Goal: Task Accomplishment & Management: Complete application form

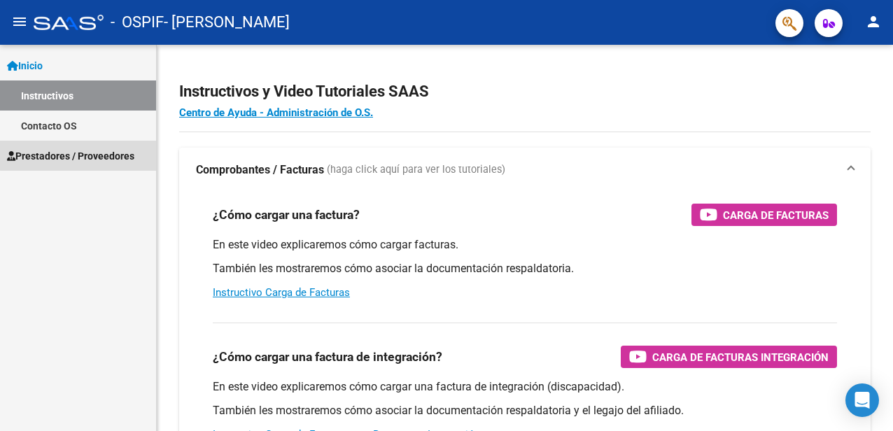
click at [113, 148] on span "Prestadores / Proveedores" at bounding box center [70, 155] width 127 height 15
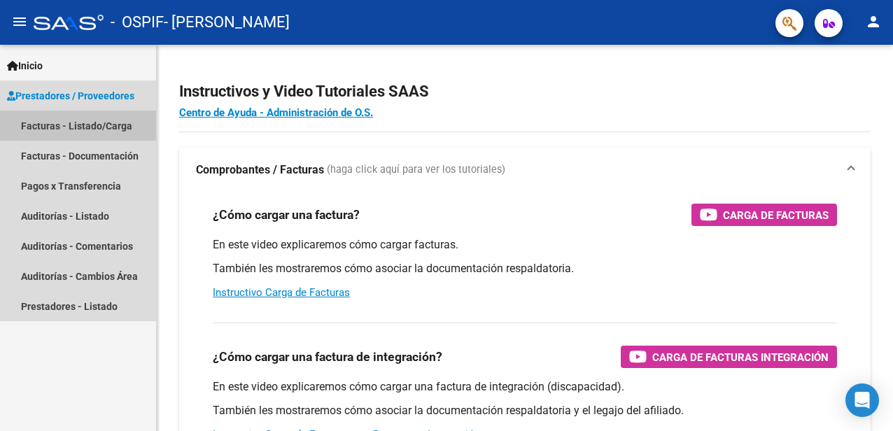
click at [105, 124] on link "Facturas - Listado/Carga" at bounding box center [78, 126] width 156 height 30
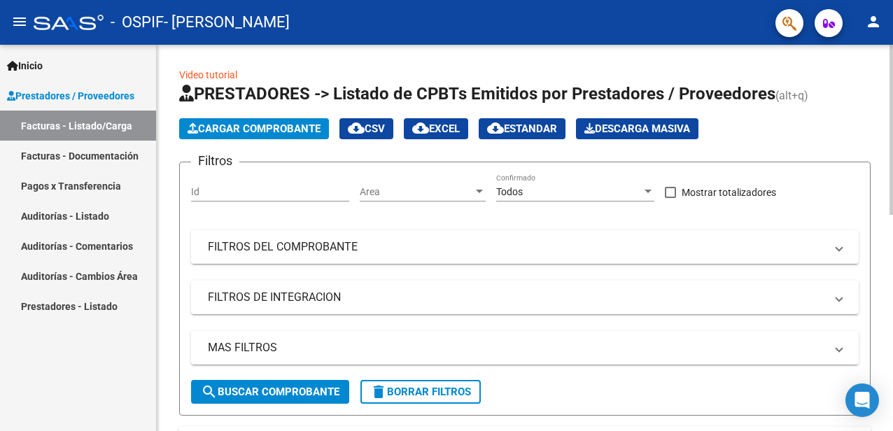
click at [273, 129] on span "Cargar Comprobante" at bounding box center [254, 128] width 133 height 13
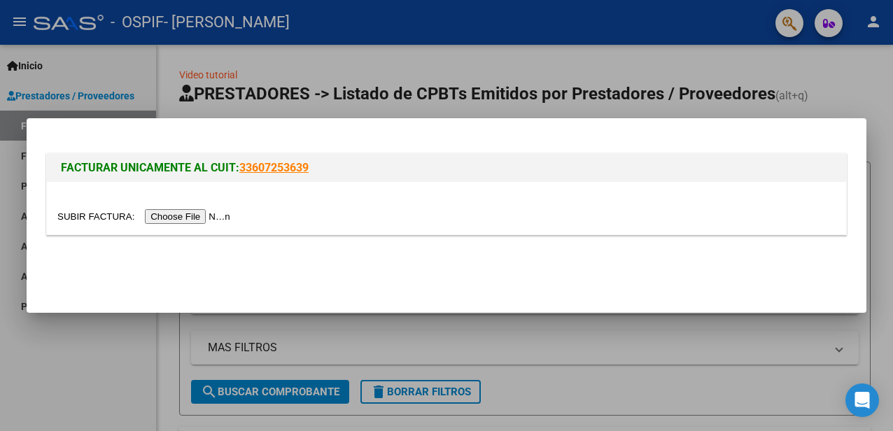
click at [206, 218] on input "file" at bounding box center [145, 216] width 177 height 15
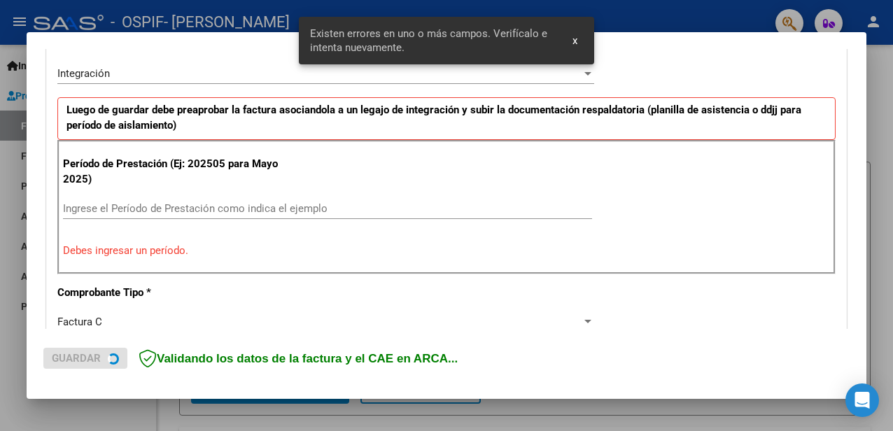
scroll to position [347, 0]
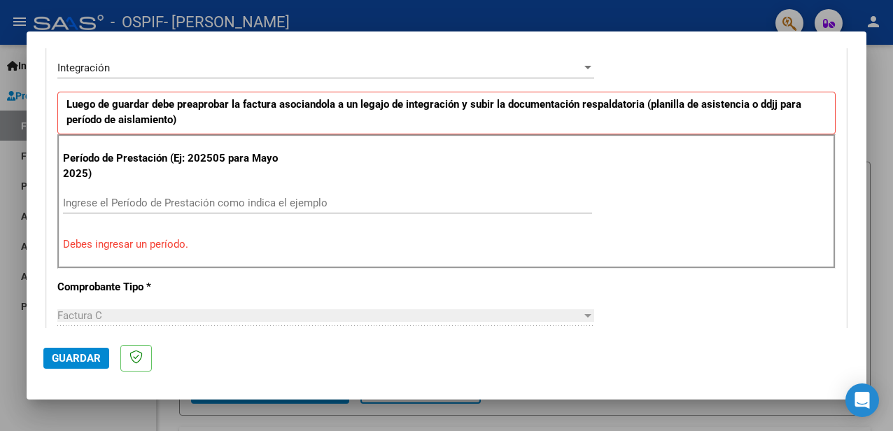
click at [212, 201] on input "Ingrese el Período de Prestación como indica el ejemplo" at bounding box center [327, 203] width 529 height 13
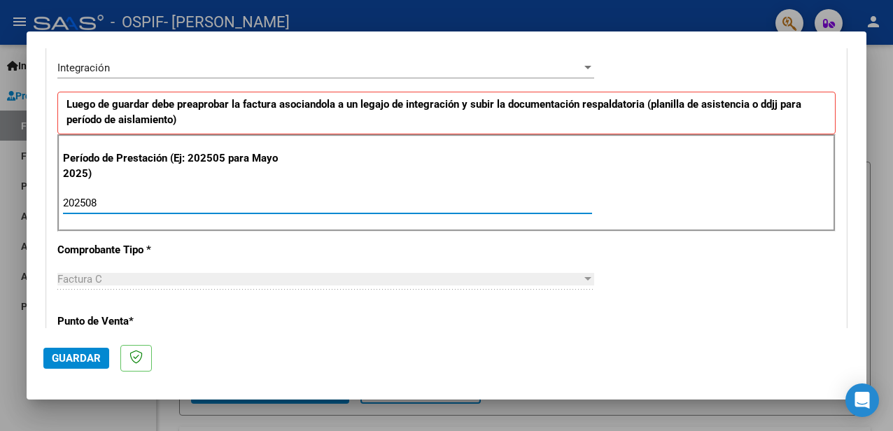
type input "202508"
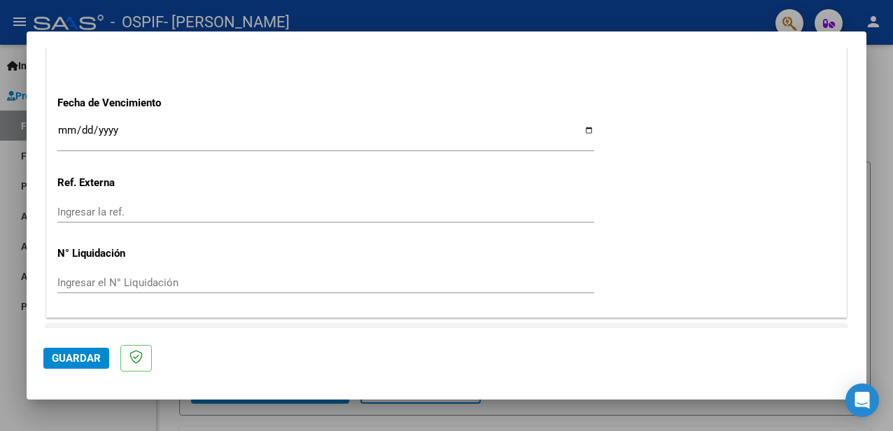
scroll to position [991, 0]
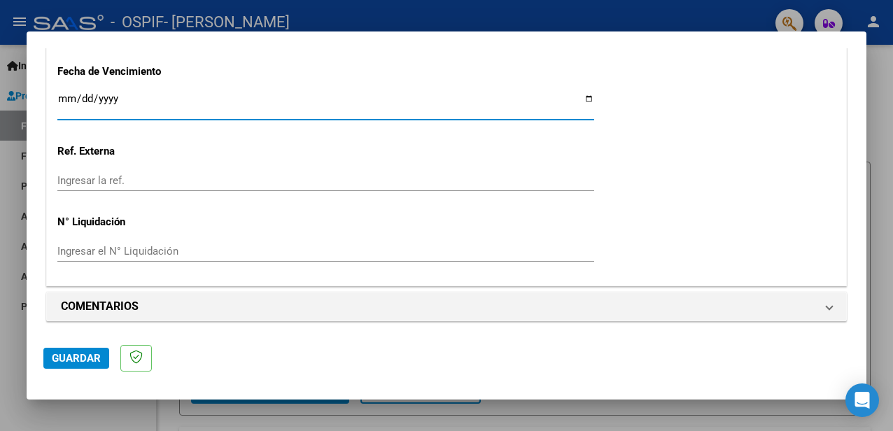
click at [581, 99] on input "Ingresar la fecha" at bounding box center [325, 104] width 537 height 22
type input "[DATE]"
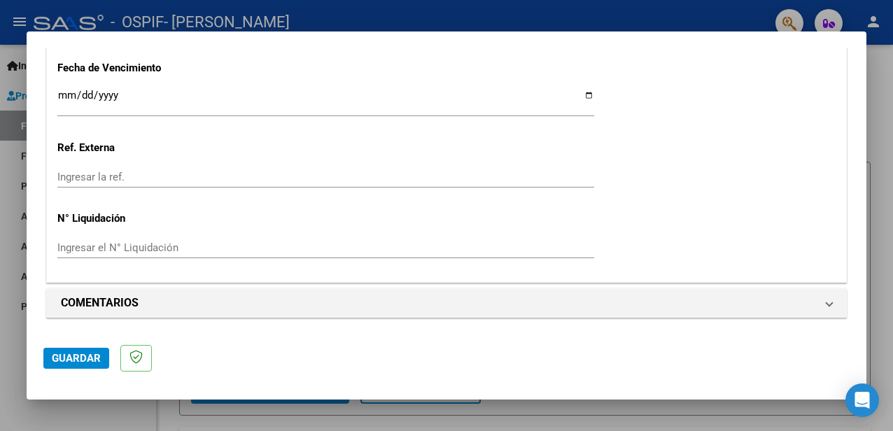
click at [85, 355] on span "Guardar" at bounding box center [76, 358] width 49 height 13
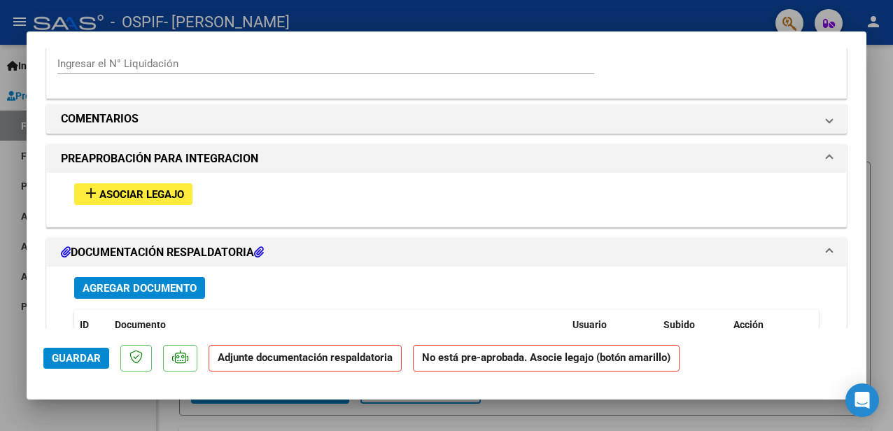
scroll to position [1204, 0]
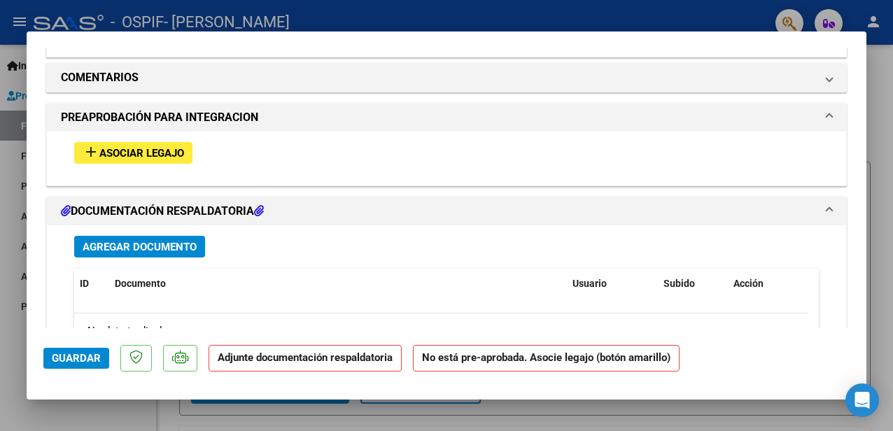
click at [171, 160] on button "add Asociar Legajo" at bounding box center [133, 153] width 118 height 22
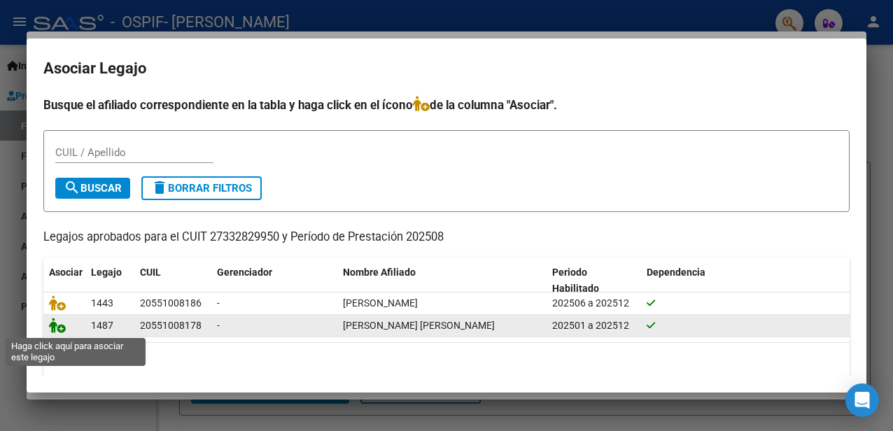
click at [60, 327] on icon at bounding box center [57, 325] width 17 height 15
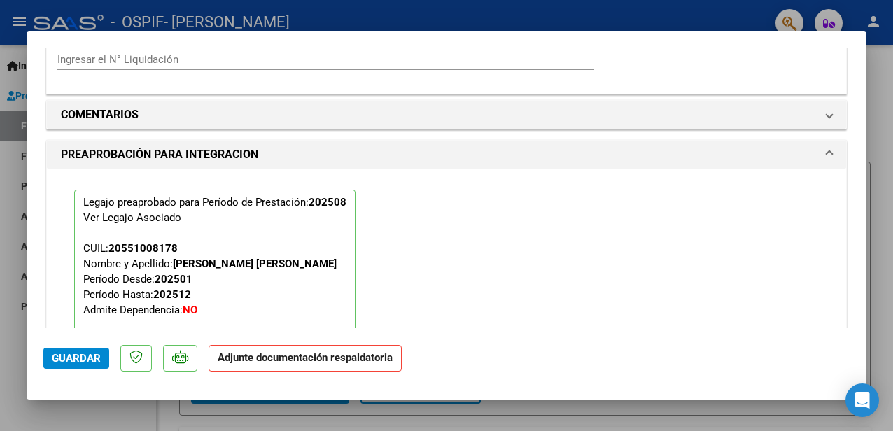
click at [66, 354] on span "Guardar" at bounding box center [76, 358] width 49 height 13
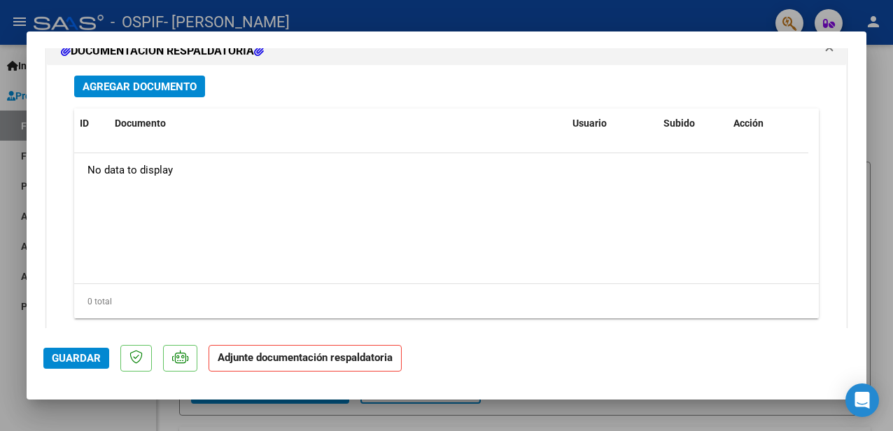
scroll to position [1567, 0]
click at [164, 85] on span "Agregar Documento" at bounding box center [140, 86] width 114 height 13
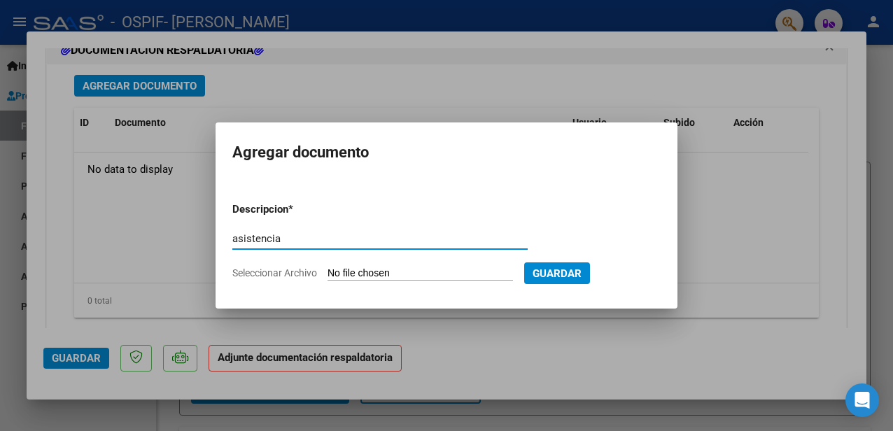
type input "asistencia"
click at [427, 270] on input "Seleccionar Archivo" at bounding box center [419, 273] width 185 height 13
click at [479, 275] on input "Seleccionar Archivo" at bounding box center [419, 273] width 185 height 13
click at [450, 274] on input "Seleccionar Archivo" at bounding box center [419, 273] width 185 height 13
type input "C:\fakepath\[DATE].jpg.pdf"
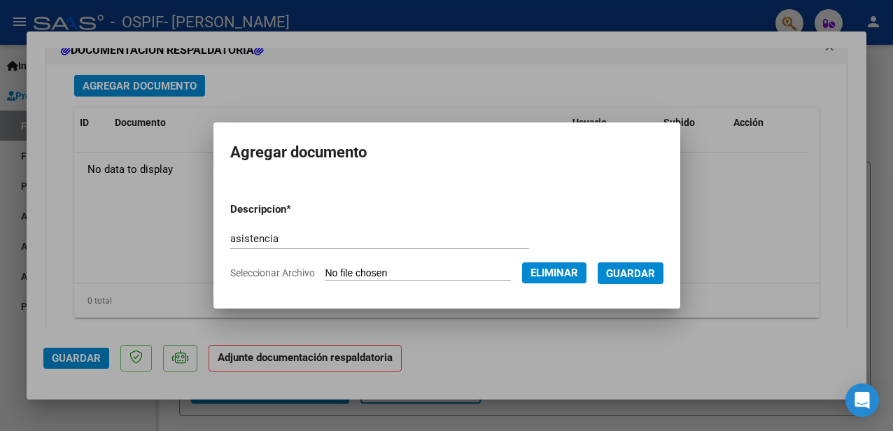
click at [642, 272] on span "Guardar" at bounding box center [630, 273] width 49 height 13
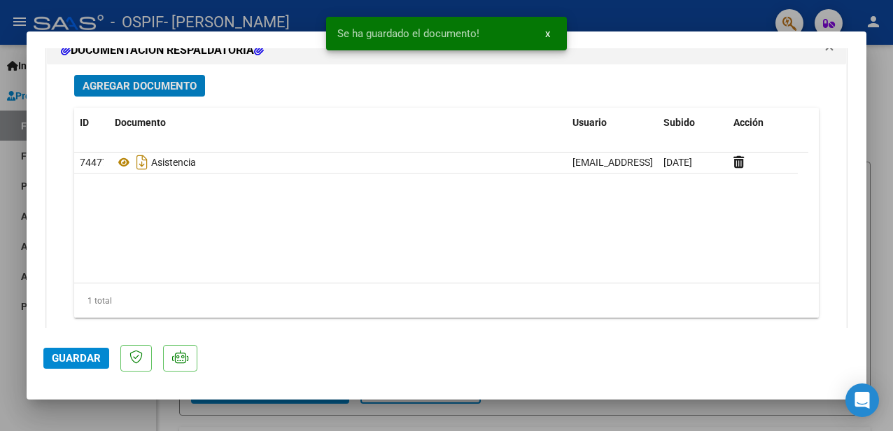
click at [63, 355] on span "Guardar" at bounding box center [76, 358] width 49 height 13
click at [855, 55] on mat-dialog-content "COMPROBANTE VER COMPROBANTE ESTADO: Recibida. En proceso de confirmacion/acepta…" at bounding box center [447, 188] width 840 height 280
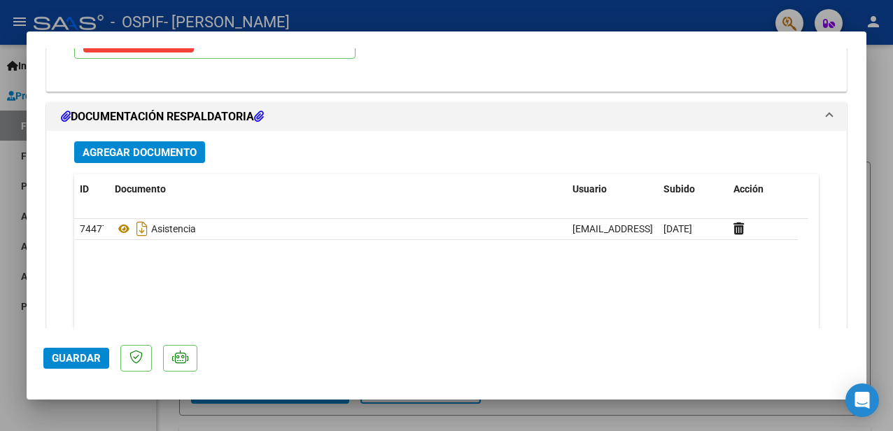
click at [860, 55] on mat-dialog-content "COMPROBANTE VER COMPROBANTE ESTADO: Recibida. En proceso de confirmacion/acepta…" at bounding box center [447, 188] width 840 height 280
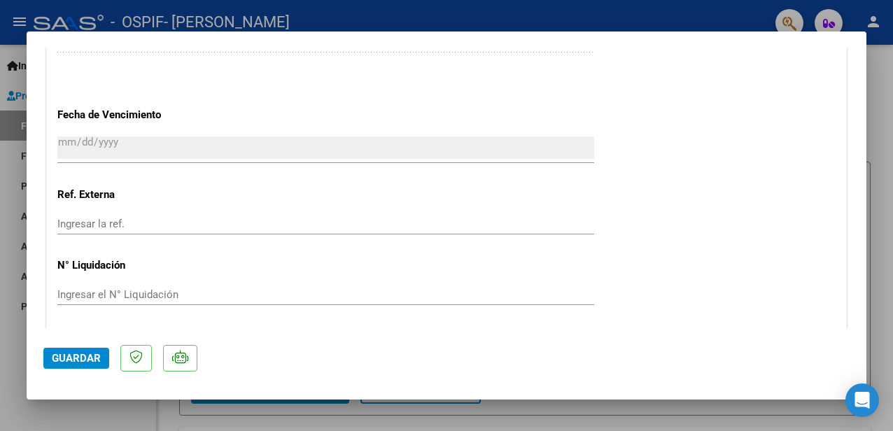
scroll to position [938, 0]
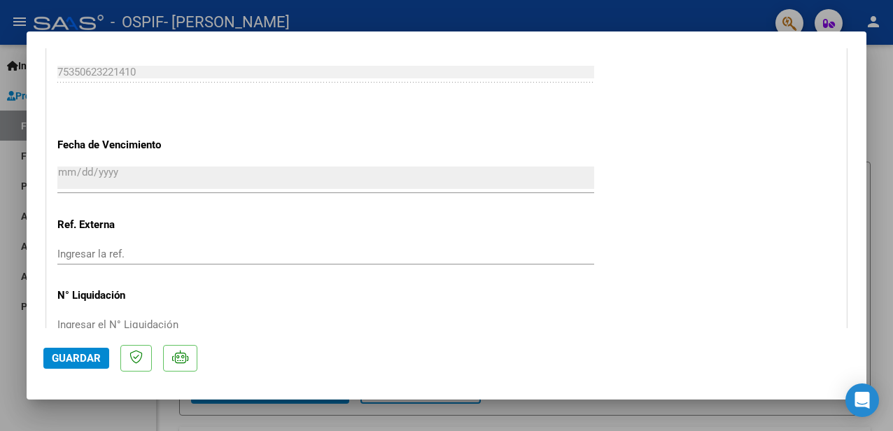
click at [882, 71] on div at bounding box center [446, 215] width 893 height 431
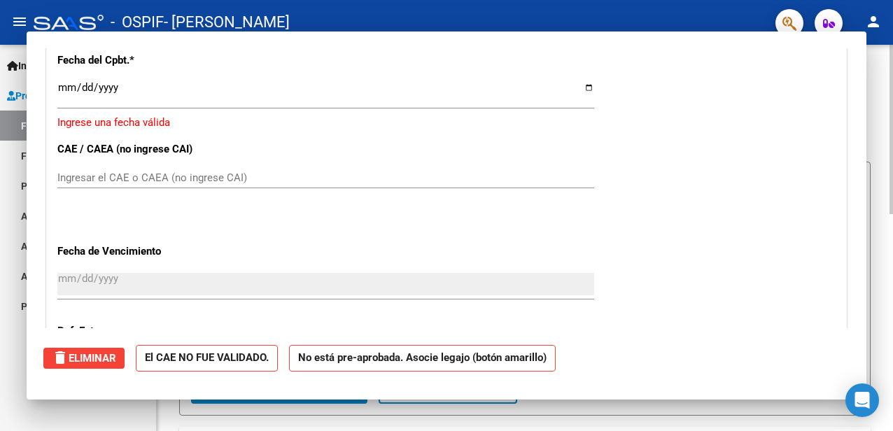
scroll to position [0, 0]
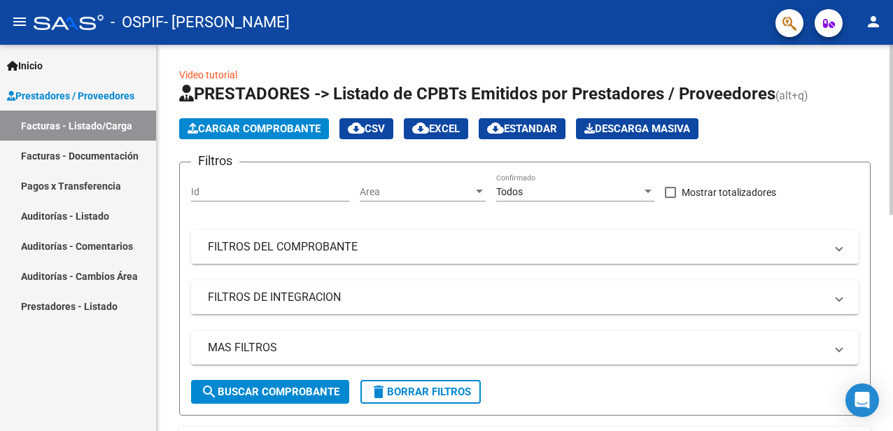
click at [283, 122] on span "Cargar Comprobante" at bounding box center [254, 128] width 133 height 13
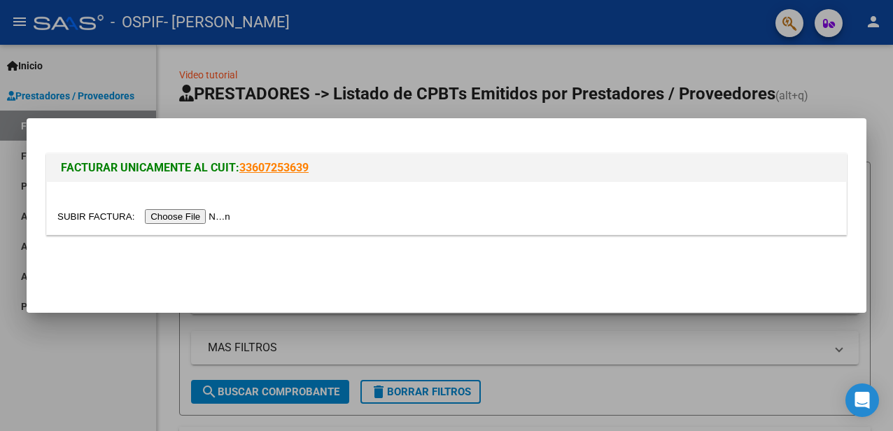
click at [204, 213] on input "file" at bounding box center [145, 216] width 177 height 15
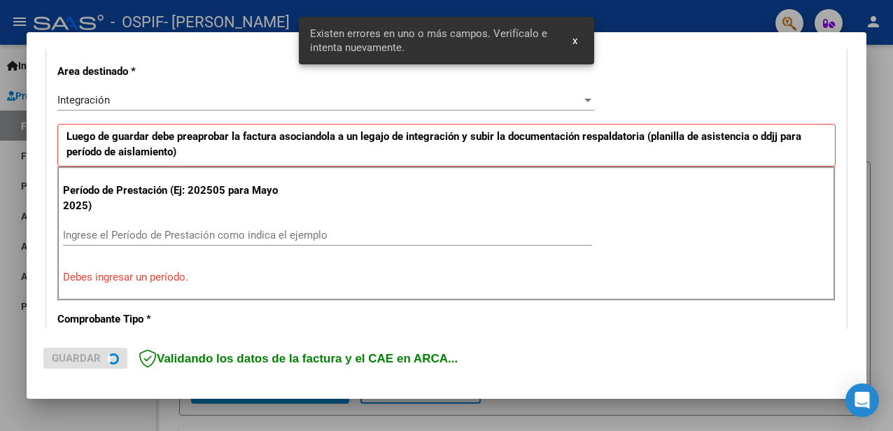
scroll to position [321, 0]
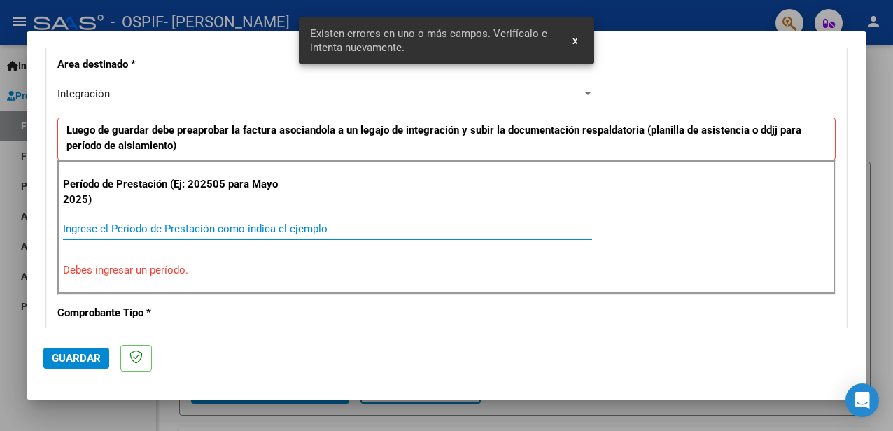
click at [309, 227] on input "Ingrese el Período de Prestación como indica el ejemplo" at bounding box center [327, 229] width 529 height 13
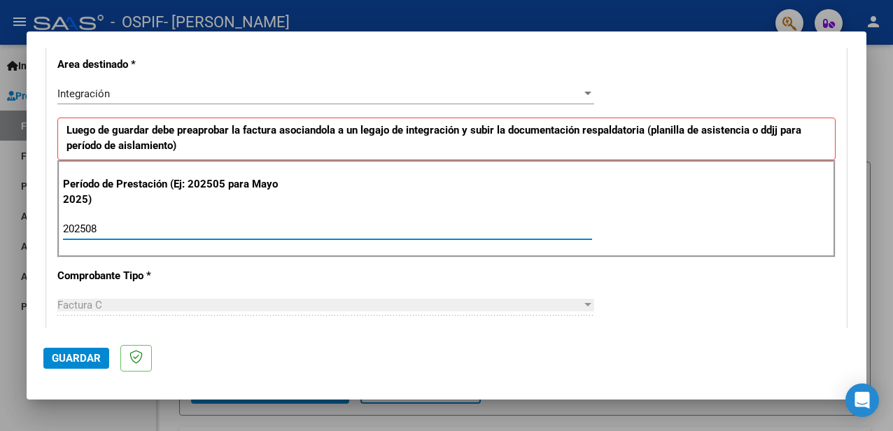
type input "202508"
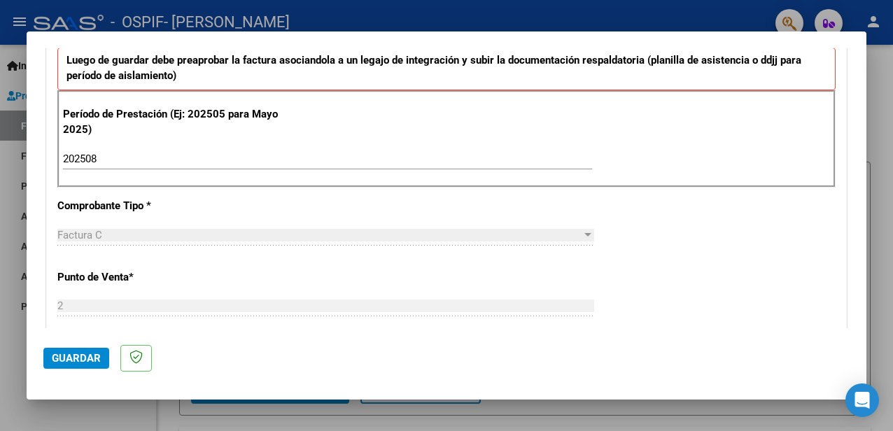
click at [76, 358] on span "Guardar" at bounding box center [76, 358] width 49 height 13
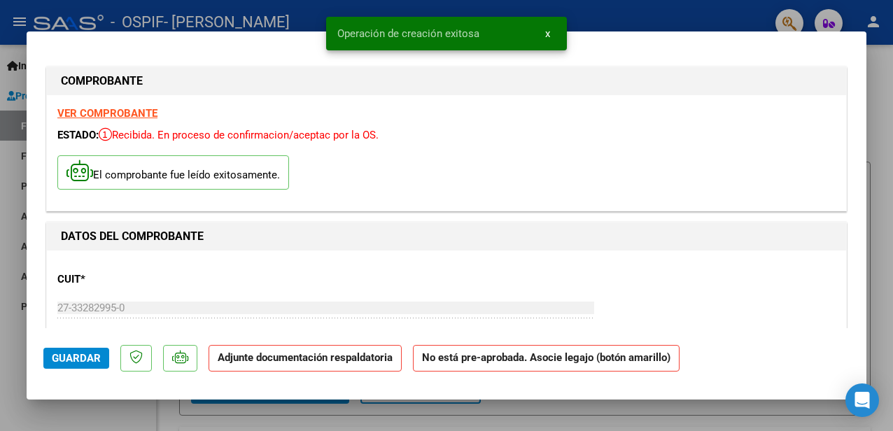
click at [646, 360] on strong "No está pre-aprobada. Asocie legajo (botón amarillo)" at bounding box center [546, 358] width 267 height 27
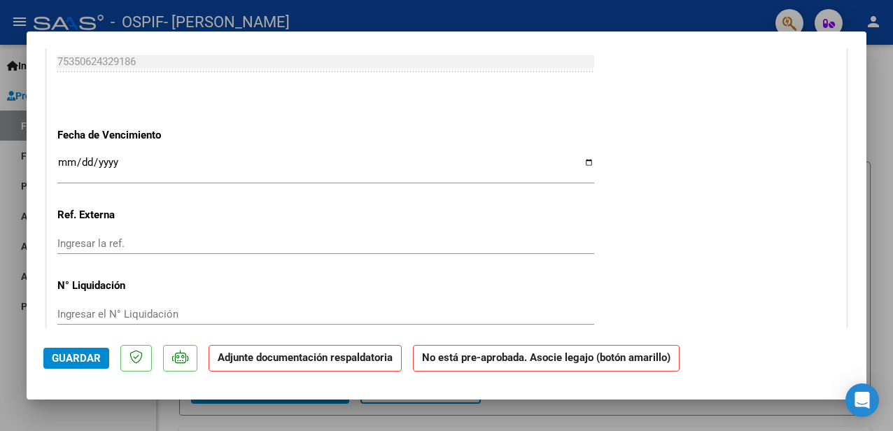
scroll to position [910, 0]
click at [579, 162] on input "Ingresar la fecha" at bounding box center [325, 170] width 537 height 22
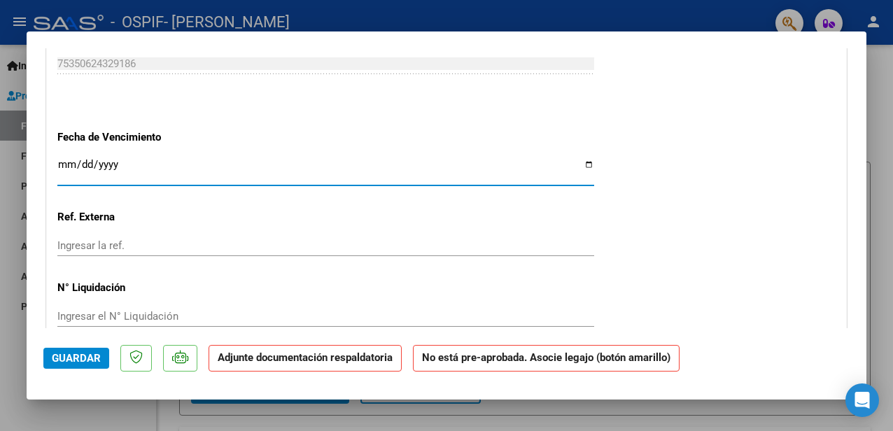
type input "[DATE]"
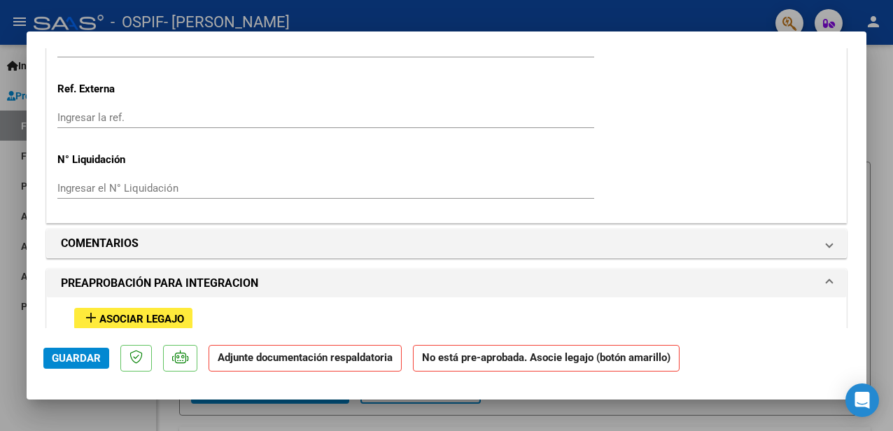
scroll to position [1036, 0]
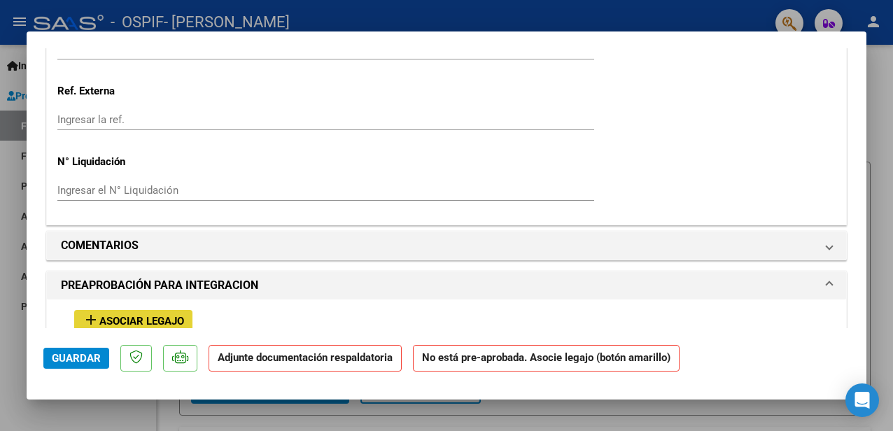
click at [176, 317] on span "Asociar Legajo" at bounding box center [141, 321] width 85 height 13
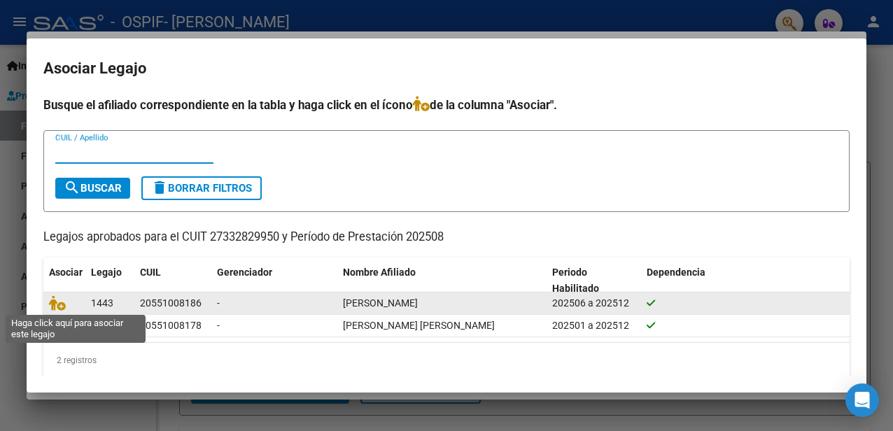
click at [67, 308] on span at bounding box center [59, 302] width 21 height 11
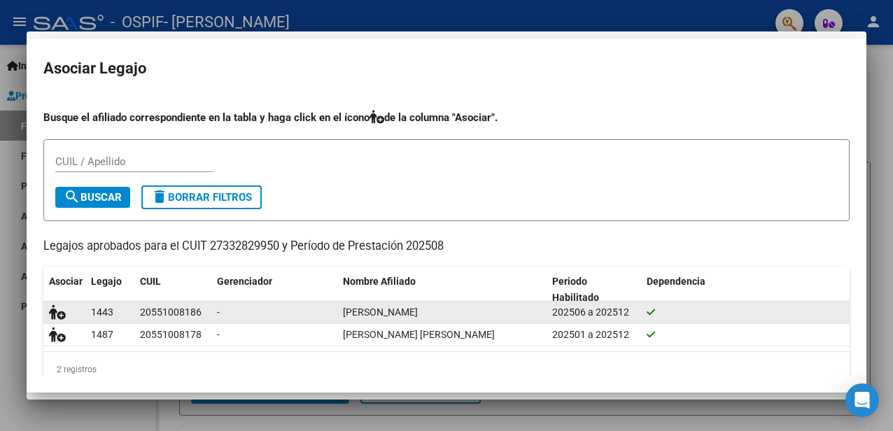
scroll to position [1073, 0]
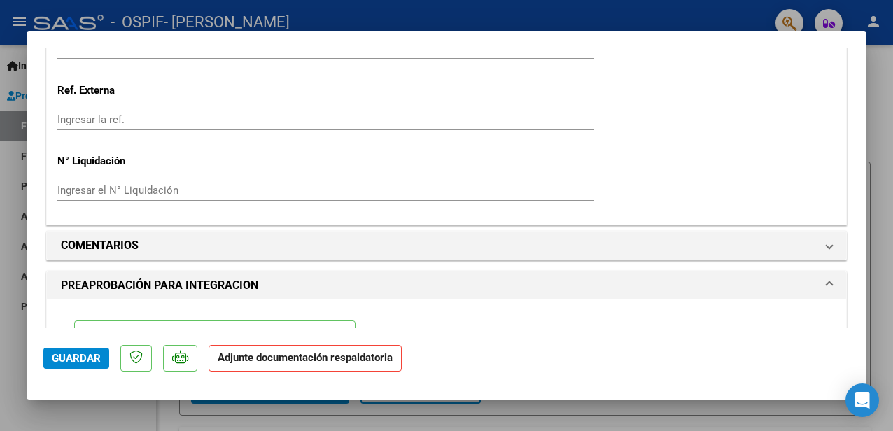
click at [367, 355] on strong "Adjunte documentación respaldatoria" at bounding box center [305, 357] width 175 height 13
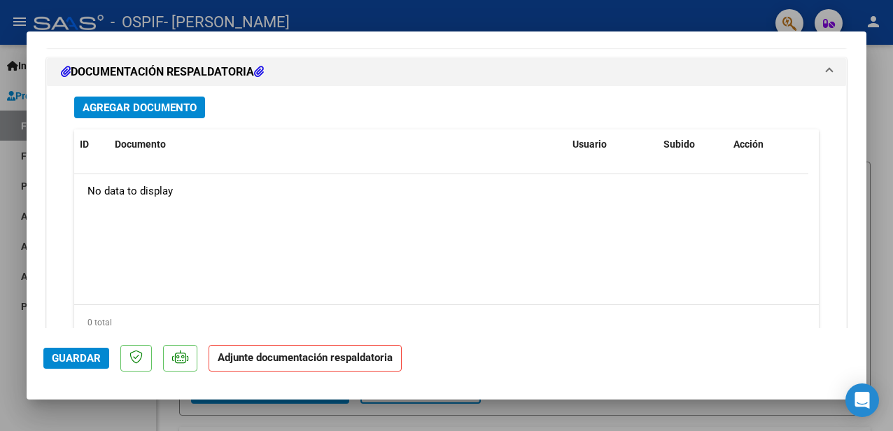
scroll to position [1548, 0]
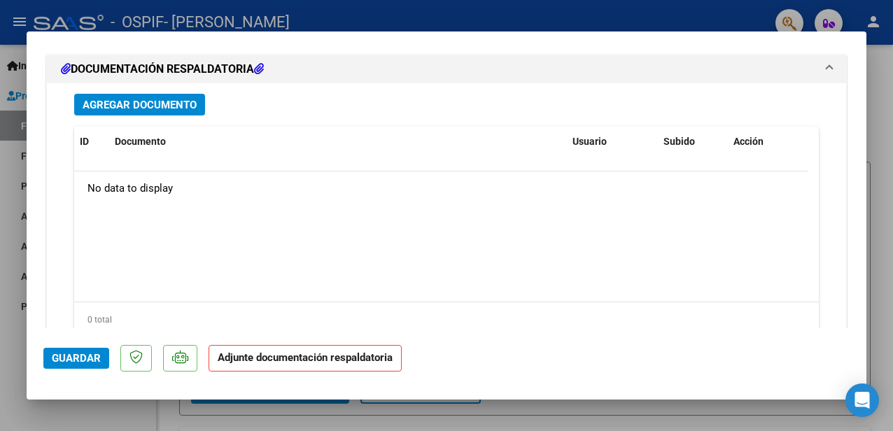
click at [172, 107] on span "Agregar Documento" at bounding box center [140, 105] width 114 height 13
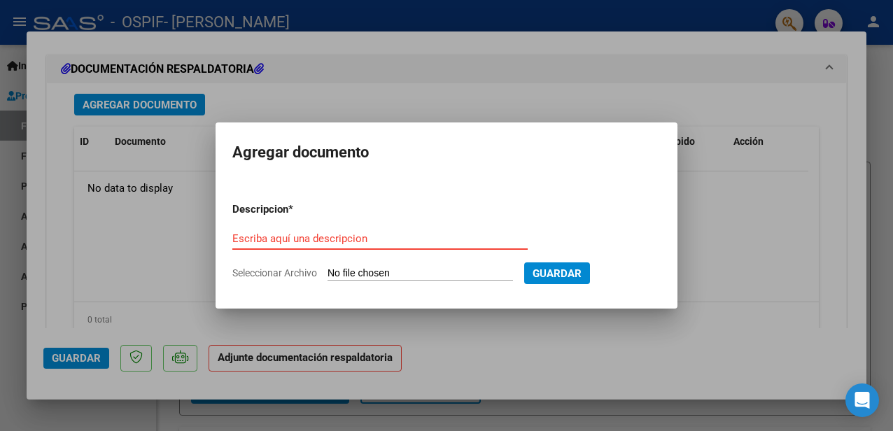
click at [453, 268] on input "Seleccionar Archivo" at bounding box center [419, 273] width 185 height 13
type input "C:\fakepath\[PERSON_NAME] 8.jpg.pdf"
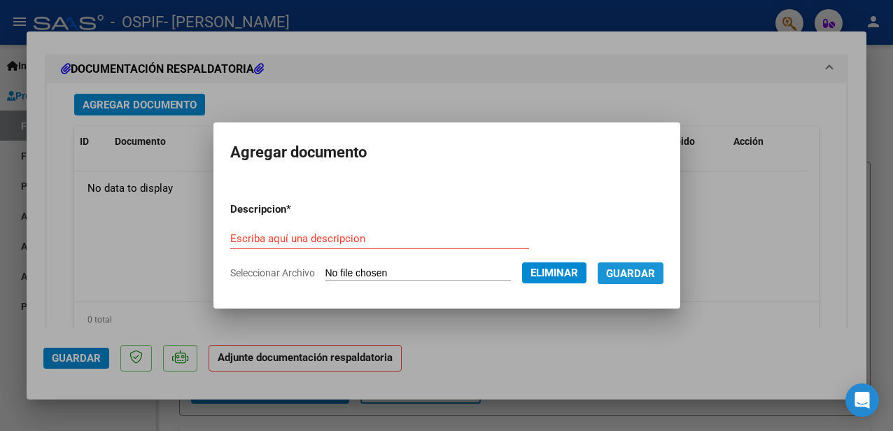
click at [631, 271] on span "Guardar" at bounding box center [630, 273] width 49 height 13
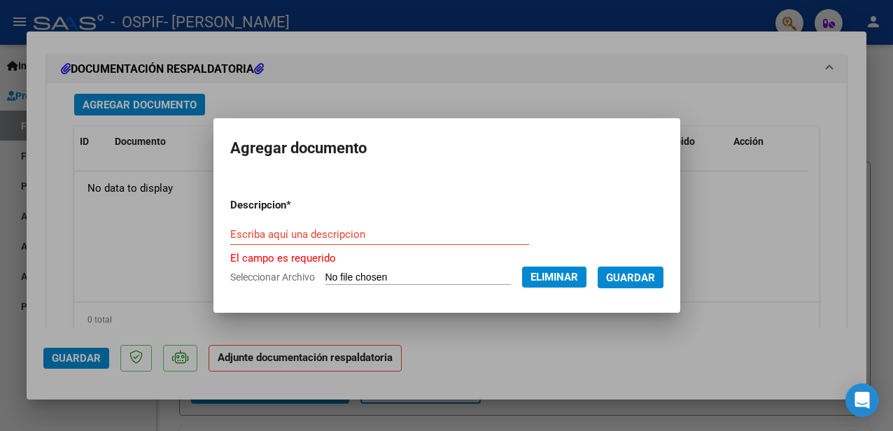
click at [460, 243] on div "Escriba aquí una descripcion" at bounding box center [379, 234] width 299 height 21
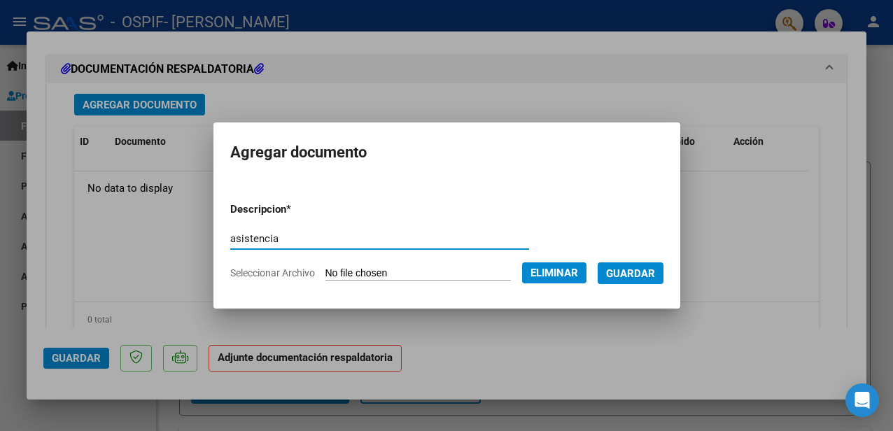
type input "asistencia"
click at [639, 273] on span "Guardar" at bounding box center [630, 273] width 49 height 13
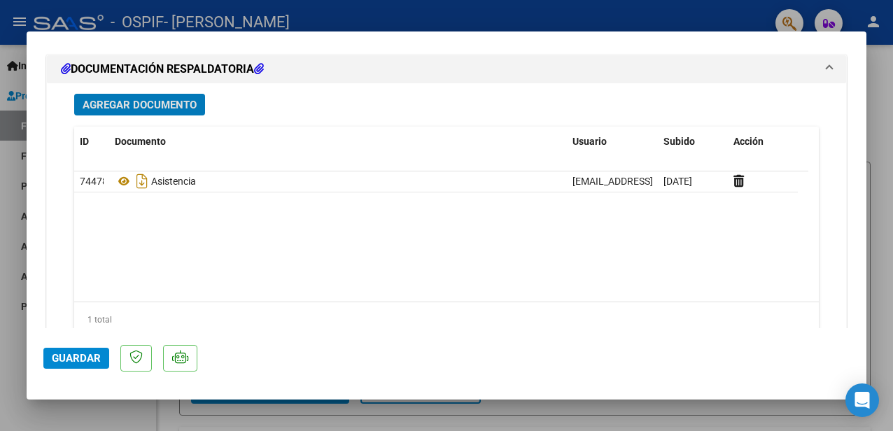
click at [62, 361] on span "Guardar" at bounding box center [76, 358] width 49 height 13
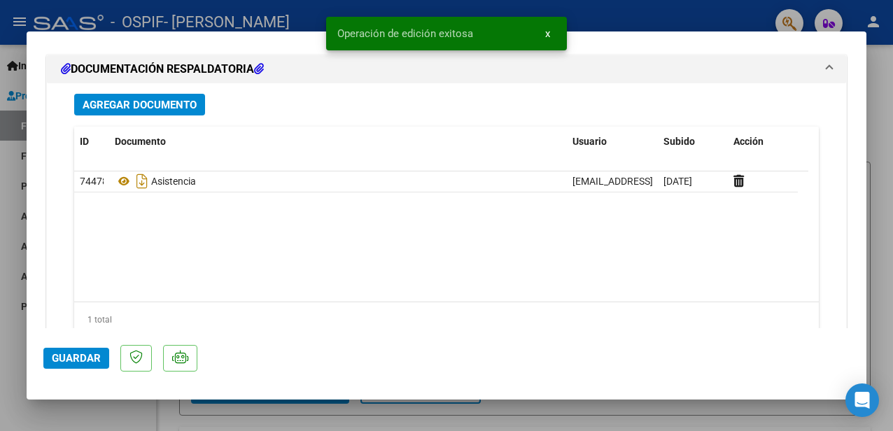
click at [853, 106] on mat-dialog-content "COMPROBANTE VER COMPROBANTE ESTADO: Recibida. En proceso de confirmacion/acepta…" at bounding box center [447, 188] width 840 height 280
click at [880, 120] on div at bounding box center [446, 215] width 893 height 431
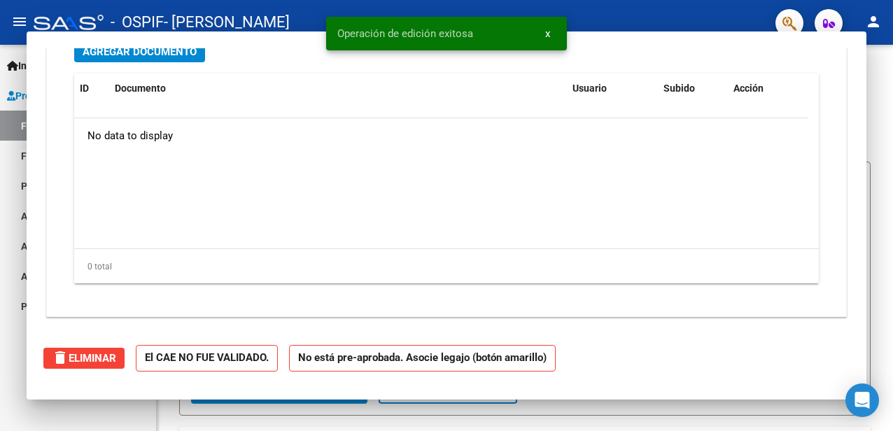
scroll to position [0, 0]
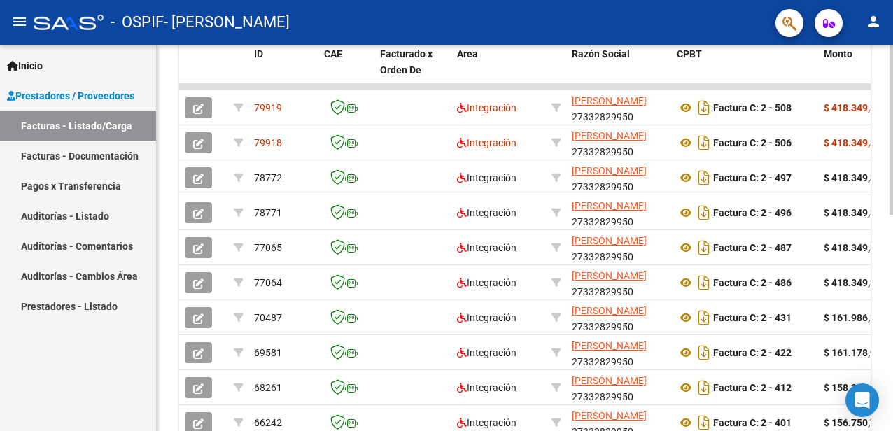
scroll to position [392, 0]
